Goal: Information Seeking & Learning: Check status

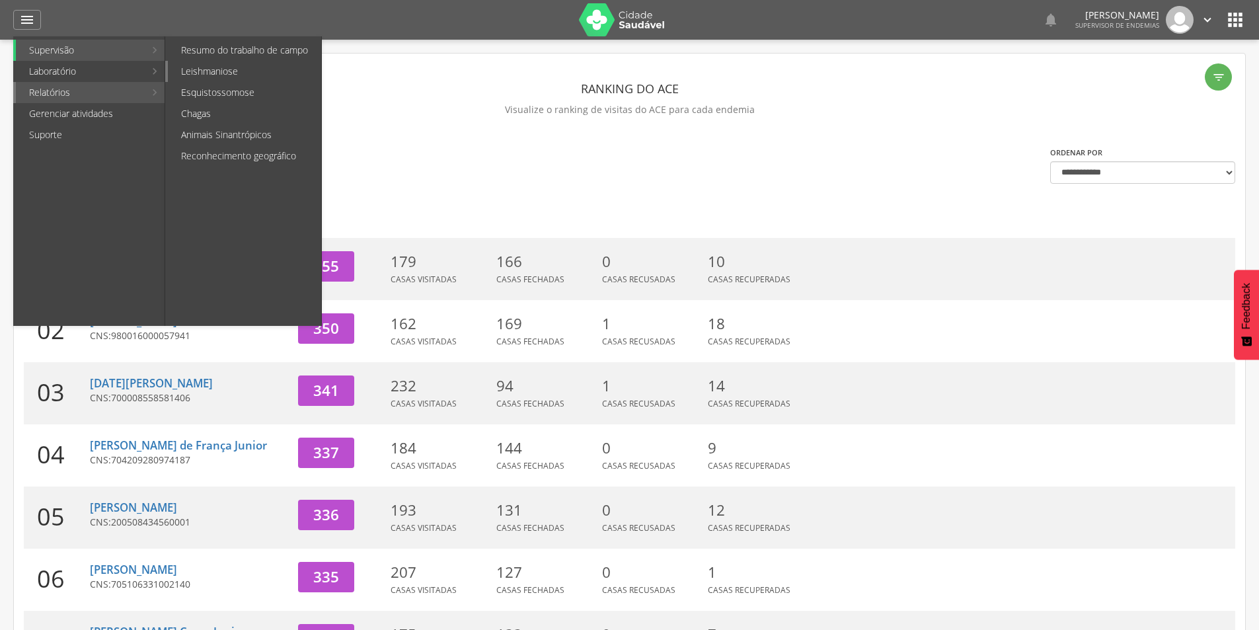
click at [202, 69] on link "Leishmaniose" at bounding box center [244, 71] width 153 height 21
type input "**********"
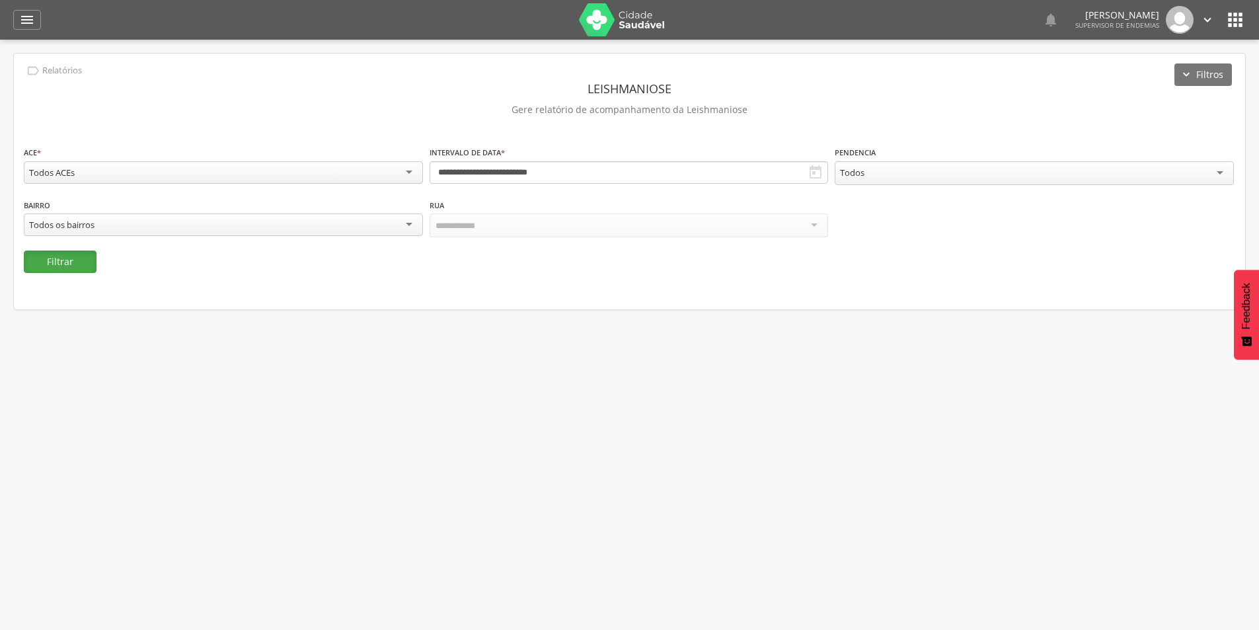
click at [69, 258] on button "Filtrar" at bounding box center [60, 262] width 73 height 22
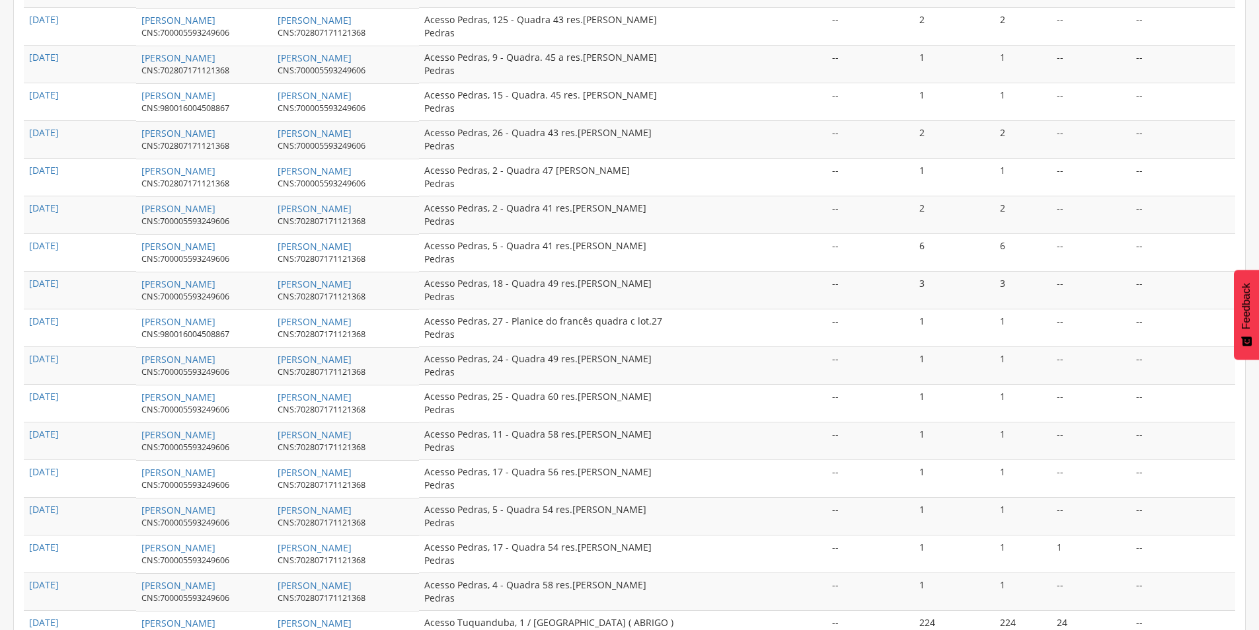
scroll to position [1120, 0]
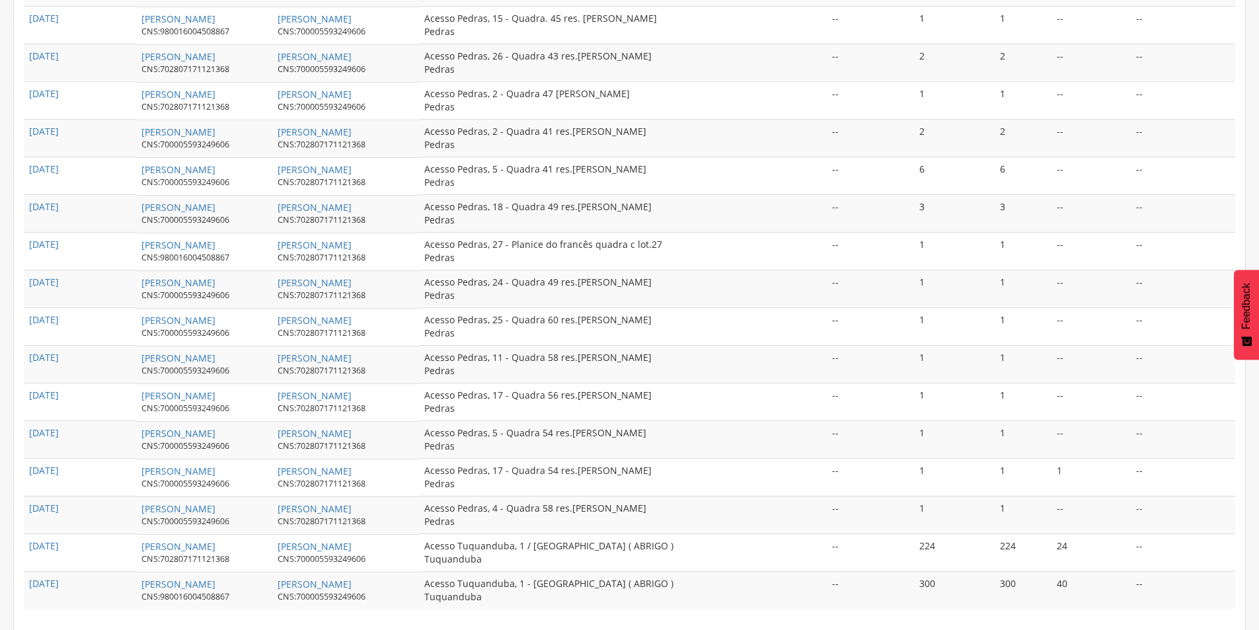
click at [1147, 582] on td "--" at bounding box center [1183, 591] width 104 height 38
click at [1151, 545] on td "--" at bounding box center [1183, 553] width 104 height 38
click at [1083, 585] on td "40" at bounding box center [1091, 591] width 79 height 38
click at [1085, 551] on td "24" at bounding box center [1091, 553] width 79 height 38
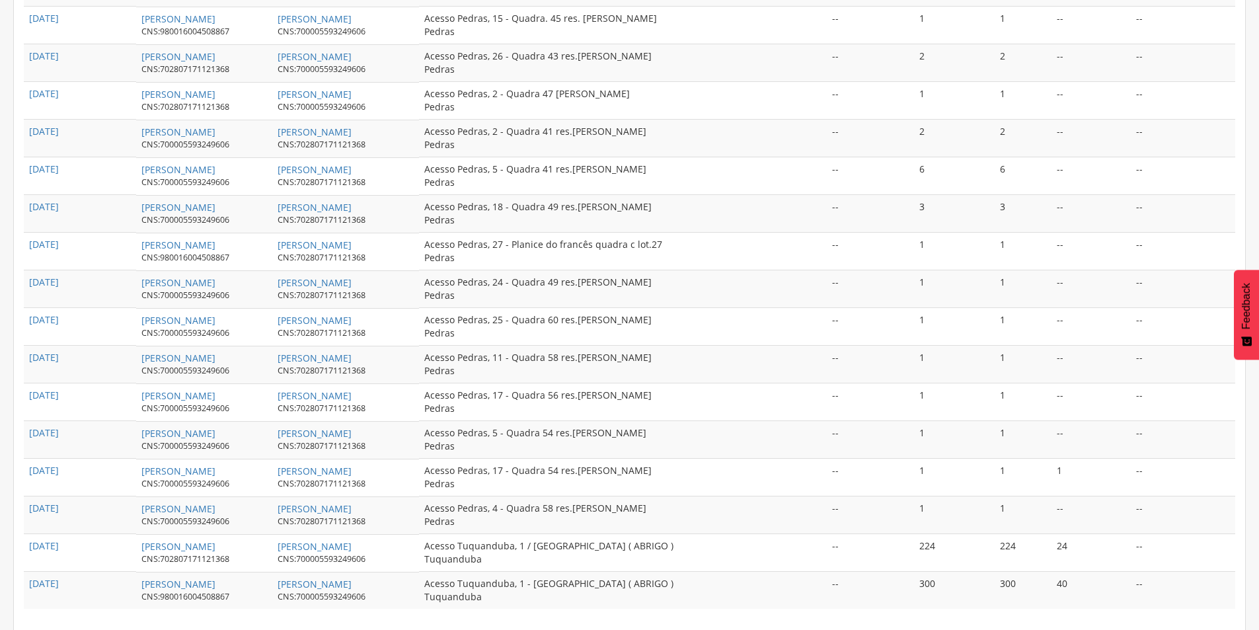
drag, startPoint x: 1075, startPoint y: 541, endPoint x: 1151, endPoint y: 326, distance: 228.5
click at [1151, 326] on td "--" at bounding box center [1183, 327] width 104 height 38
click at [184, 545] on link "[PERSON_NAME]" at bounding box center [178, 546] width 74 height 13
type input "**********"
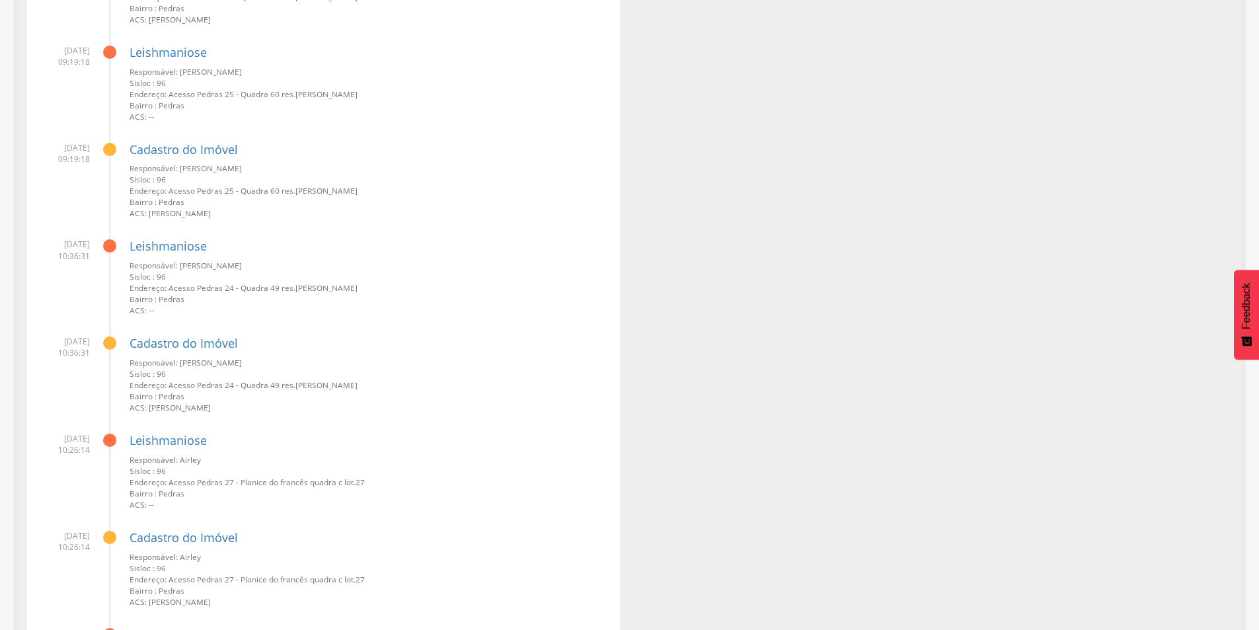
scroll to position [3411, 0]
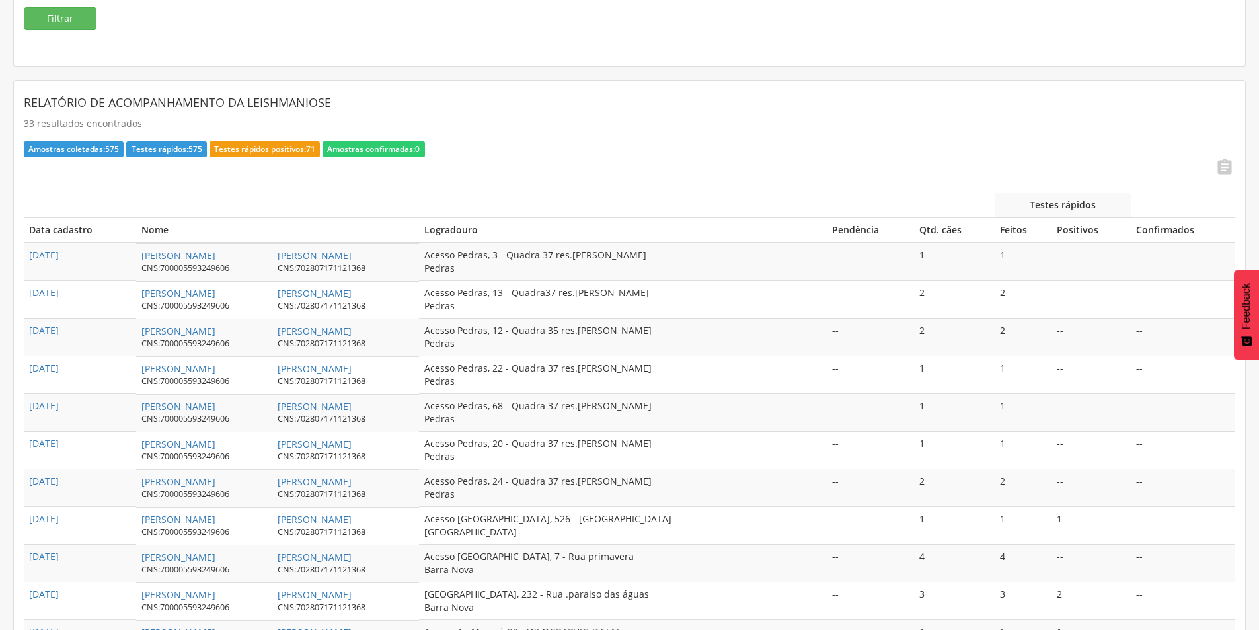
scroll to position [264, 0]
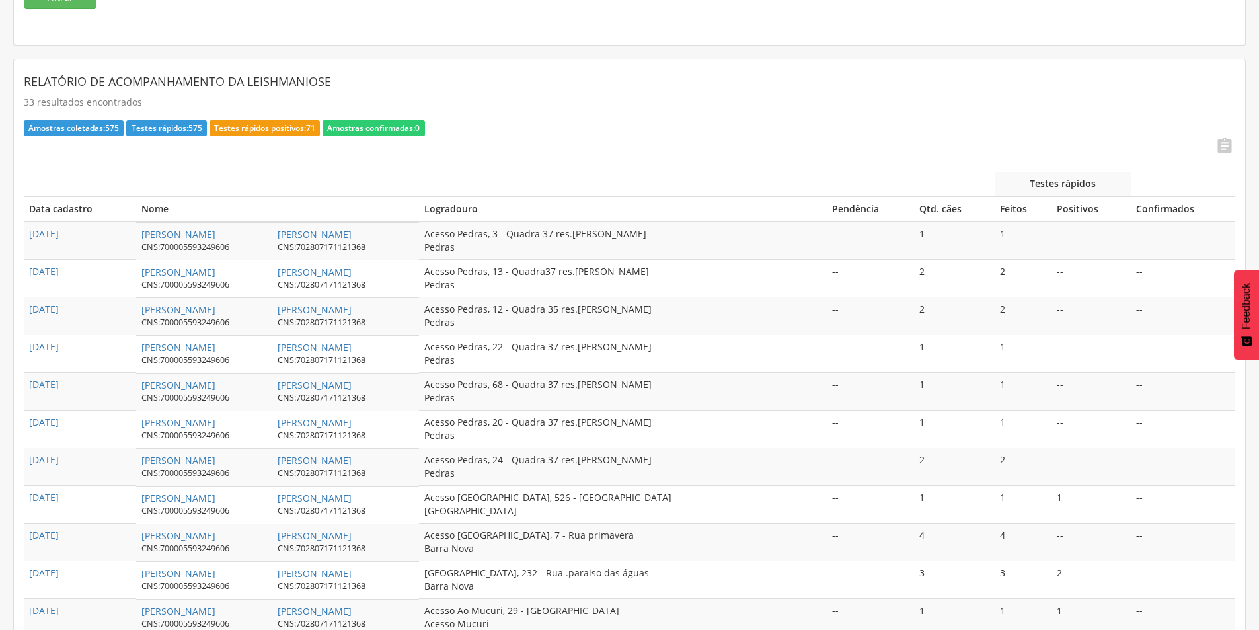
click at [1091, 204] on th "Positivos" at bounding box center [1091, 208] width 79 height 25
click at [1230, 139] on icon "" at bounding box center [1224, 146] width 19 height 19
click at [940, 81] on header "Relatório de acompanhamento da Leishmaniose" at bounding box center [630, 81] width 1212 height 24
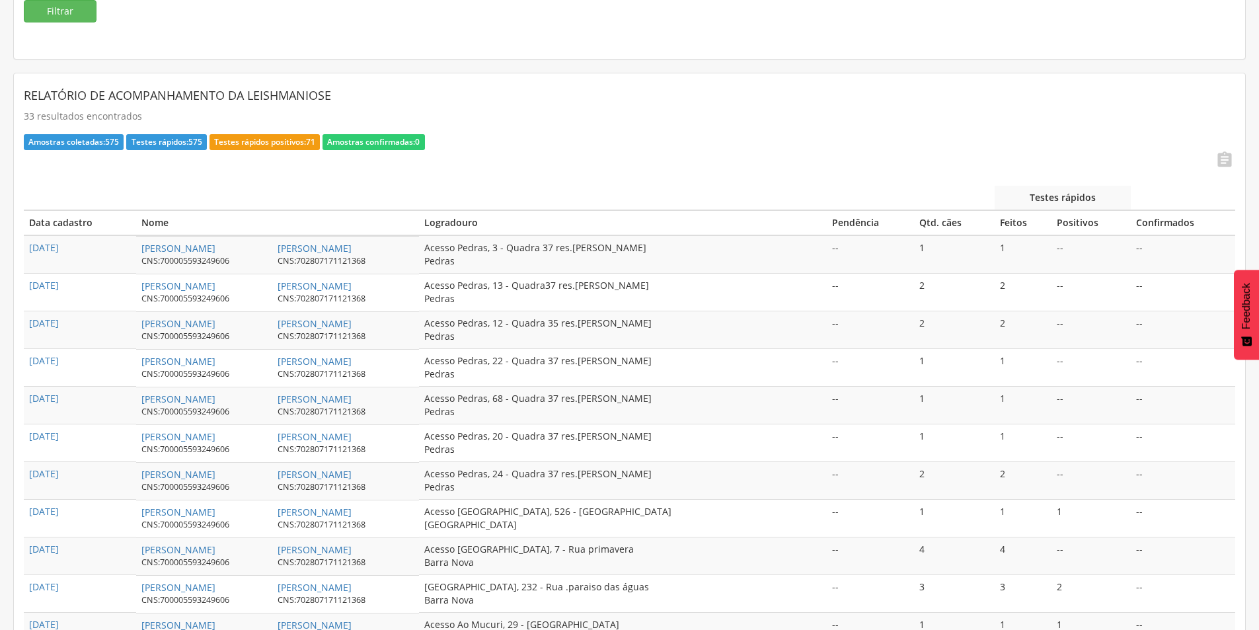
scroll to position [0, 0]
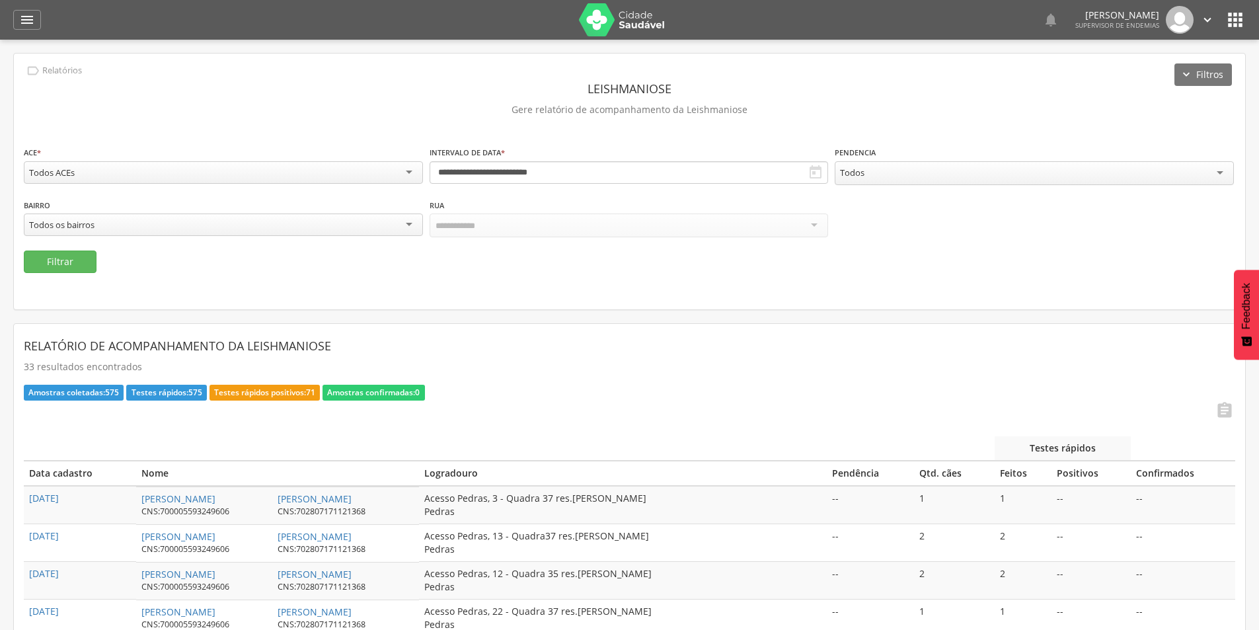
click at [1198, 14] on div " Configurações Sair" at bounding box center [1187, 20] width 56 height 28
click at [1206, 20] on icon "" at bounding box center [1207, 20] width 15 height 15
click at [1145, 77] on link "Sair" at bounding box center [1162, 76] width 104 height 17
